Goal: Check status: Check status

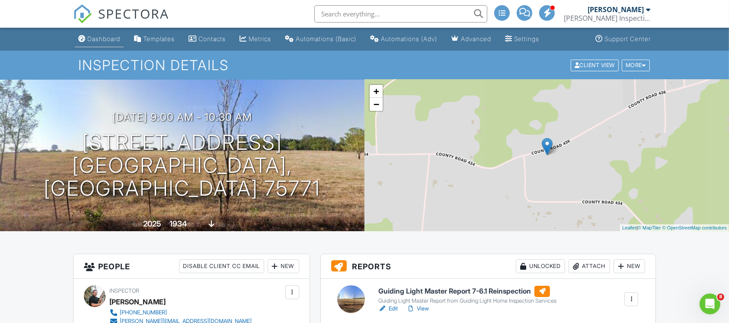
click at [92, 40] on div "Dashboard" at bounding box center [103, 38] width 33 height 7
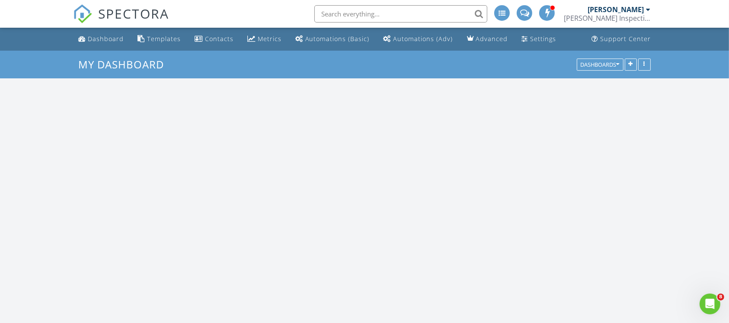
scroll to position [805, 747]
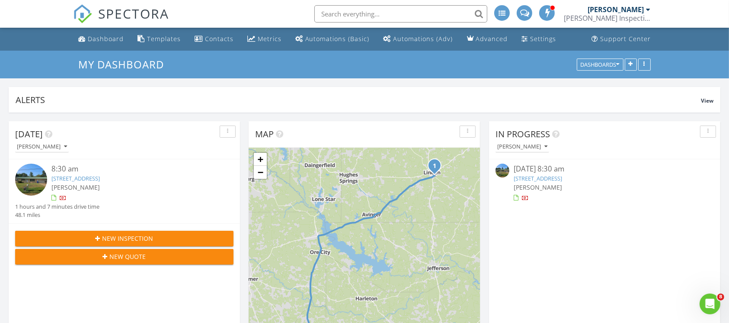
click at [562, 178] on link "[STREET_ADDRESS]" at bounding box center [538, 178] width 48 height 8
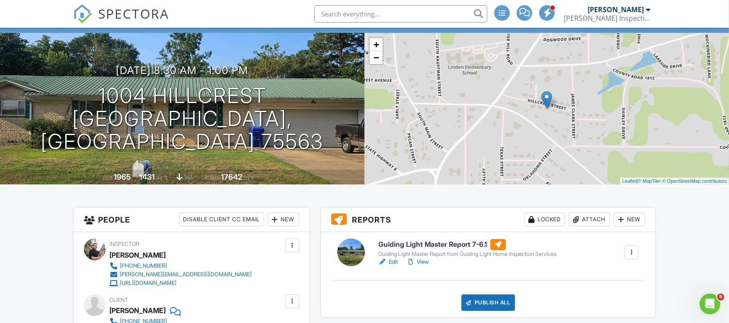
scroll to position [58, 0]
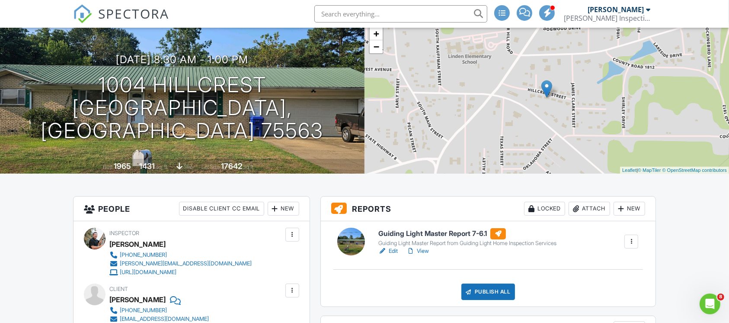
click at [422, 252] on link "View" at bounding box center [418, 251] width 22 height 9
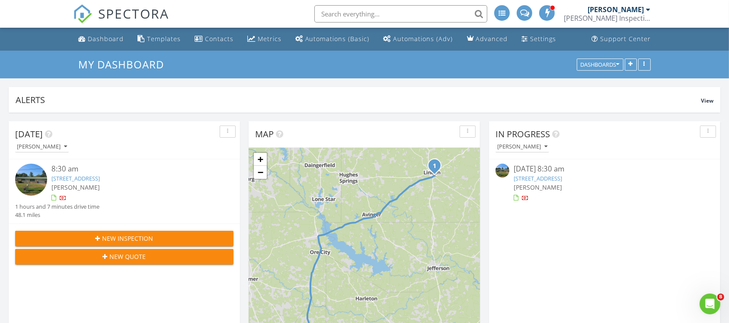
click at [547, 175] on link "[STREET_ADDRESS]" at bounding box center [538, 178] width 48 height 8
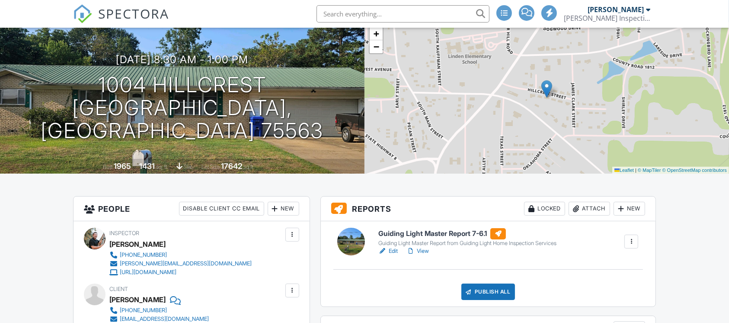
scroll to position [58, 0]
click at [420, 250] on link "View" at bounding box center [418, 251] width 22 height 9
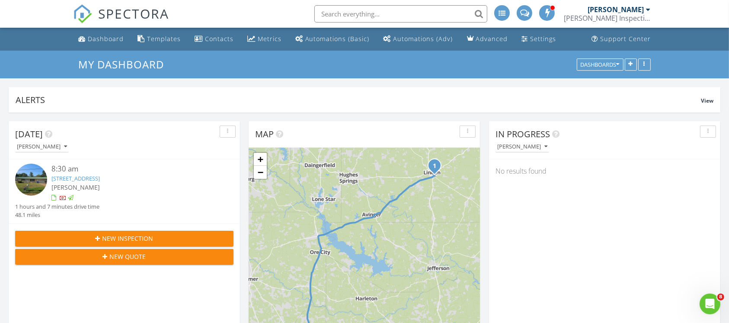
click at [75, 174] on div "1004 Hillcrest, Linden, TX 75563" at bounding box center [133, 178] width 164 height 8
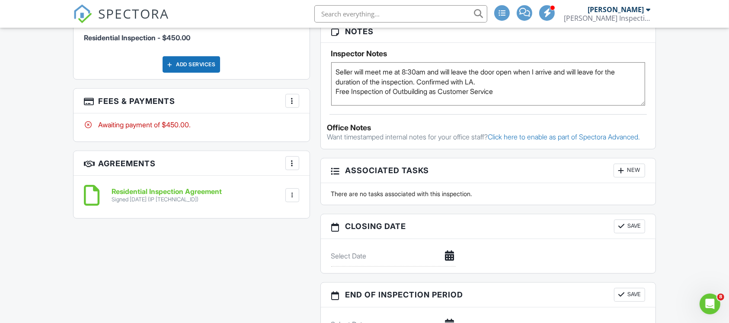
scroll to position [577, 0]
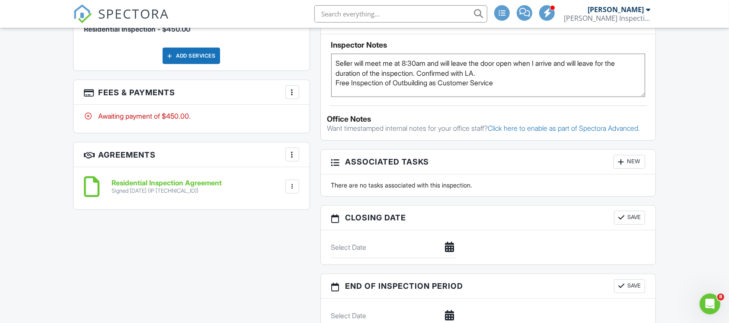
click at [154, 119] on div "Awaiting payment of $450.00." at bounding box center [191, 116] width 215 height 10
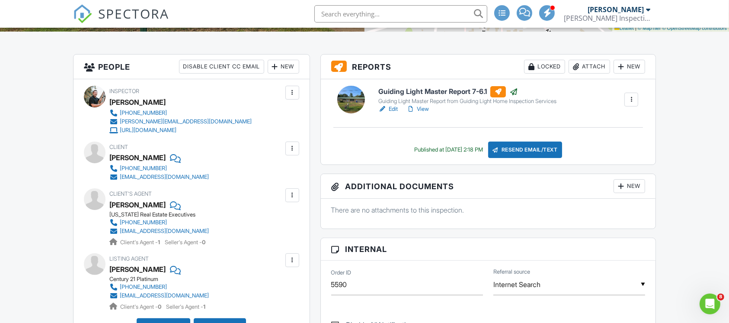
scroll to position [231, 0]
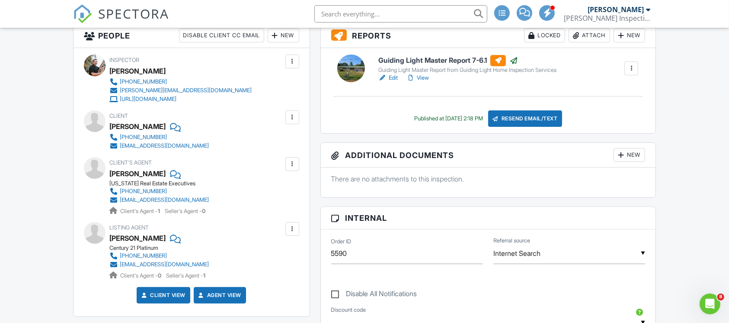
click at [94, 12] on link "SPECTORA" at bounding box center [121, 21] width 96 height 18
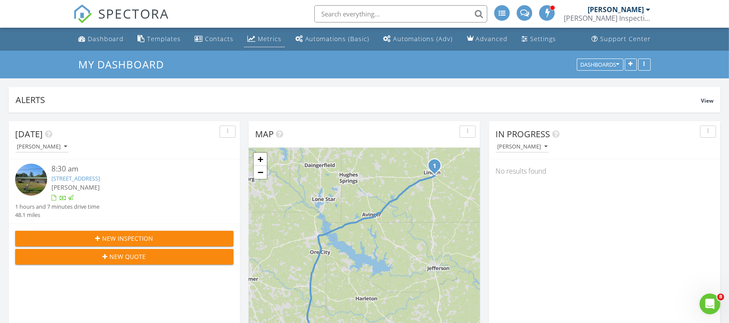
click at [247, 41] on div "Metrics" at bounding box center [251, 38] width 8 height 7
